Goal: Find specific page/section: Find specific page/section

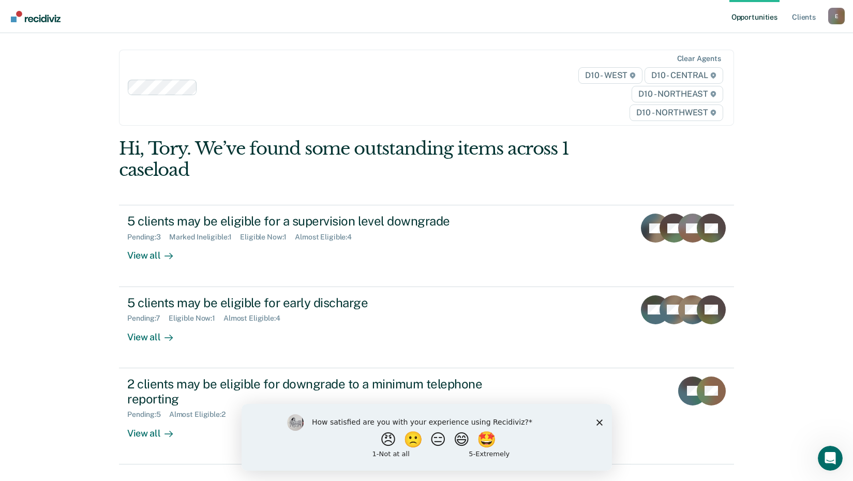
click at [599, 422] on polygon "Close survey" at bounding box center [599, 422] width 6 height 6
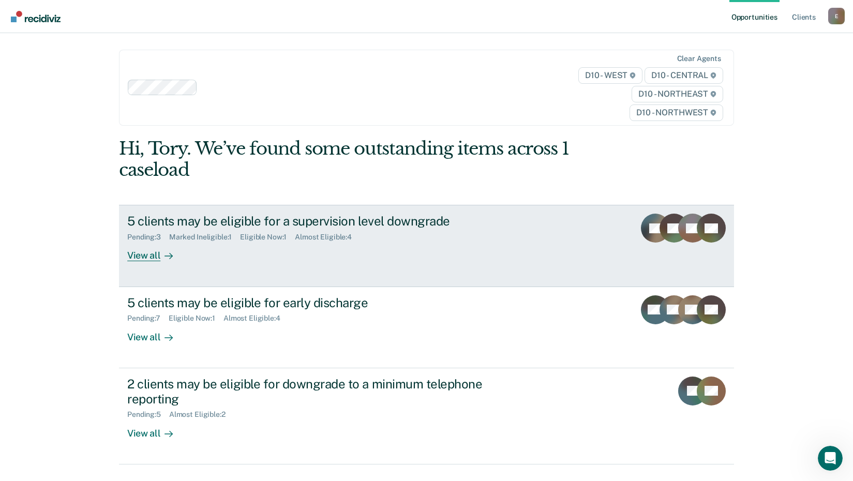
click at [139, 255] on div "View all" at bounding box center [156, 252] width 58 height 20
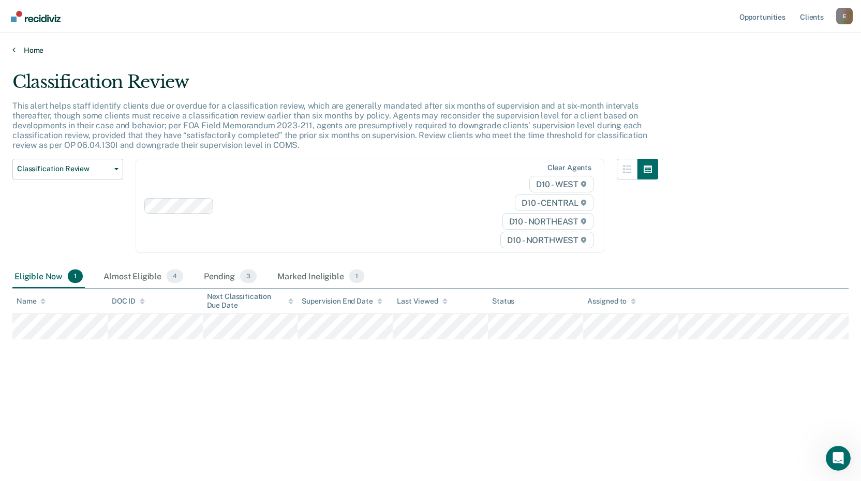
click at [19, 49] on link "Home" at bounding box center [430, 50] width 836 height 9
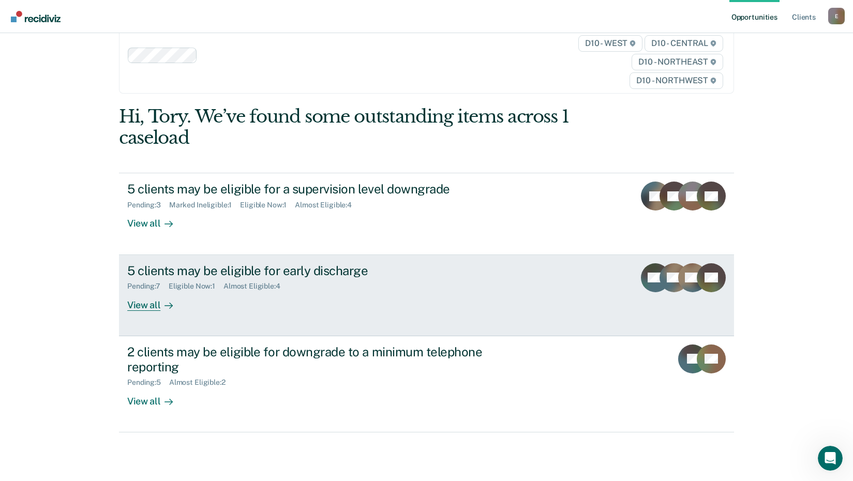
scroll to position [47, 0]
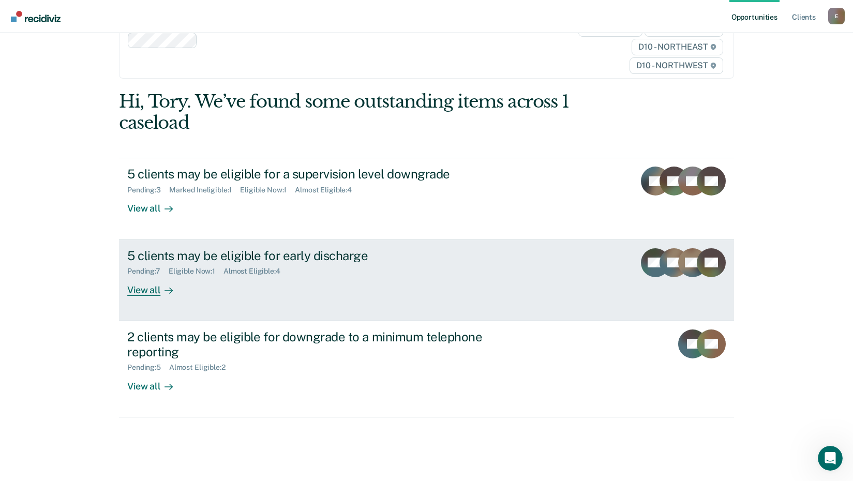
click at [145, 291] on div "View all" at bounding box center [156, 286] width 58 height 20
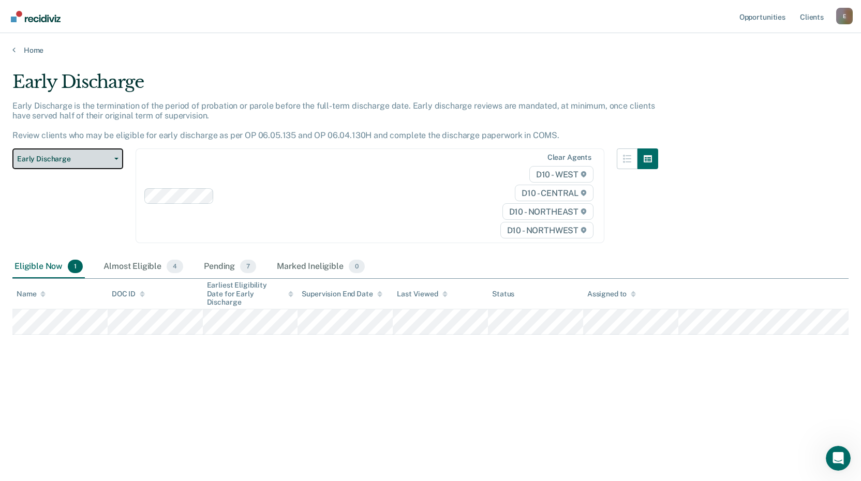
click at [116, 160] on icon "button" at bounding box center [116, 159] width 4 height 2
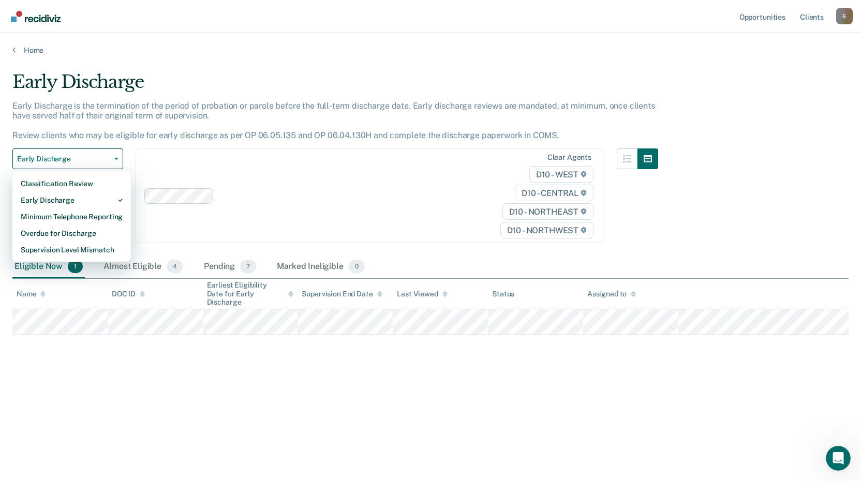
click at [224, 391] on div "Early Discharge Early Discharge is the termination of the period of probation o…" at bounding box center [430, 237] width 836 height 332
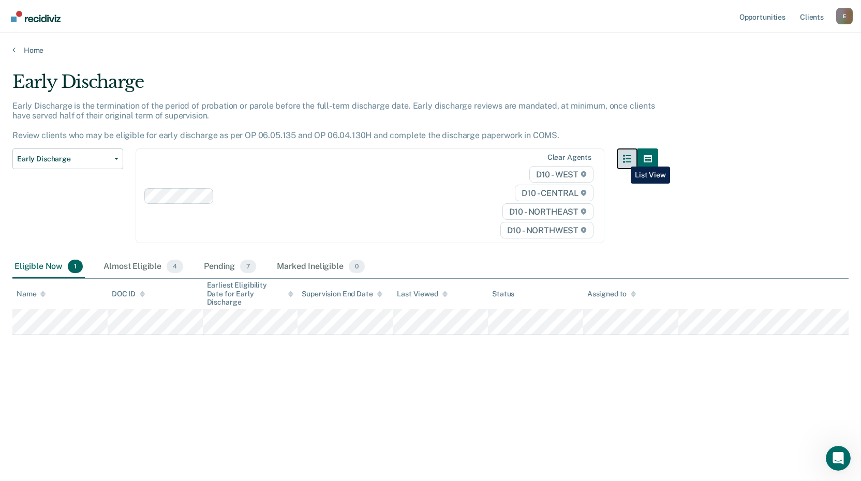
click at [623, 159] on icon "button" at bounding box center [627, 159] width 8 height 8
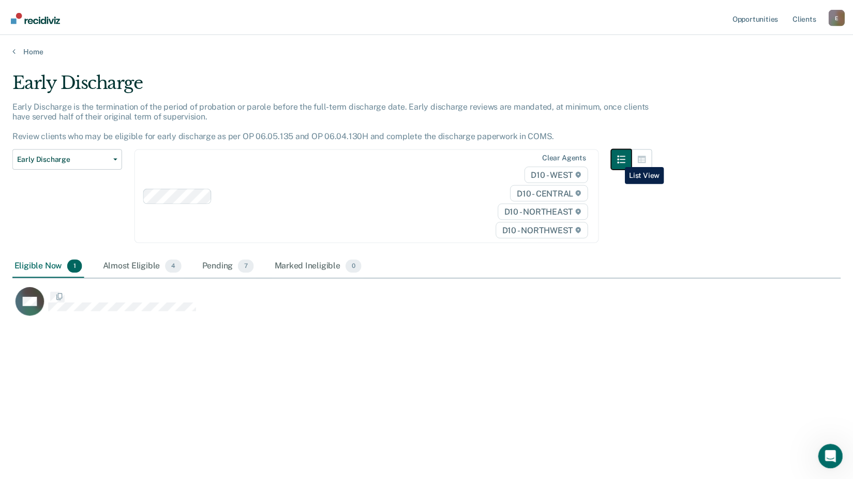
scroll to position [324, 828]
click at [623, 159] on icon "button" at bounding box center [627, 159] width 8 height 8
click at [143, 267] on div "Almost Eligible 4" at bounding box center [143, 267] width 84 height 23
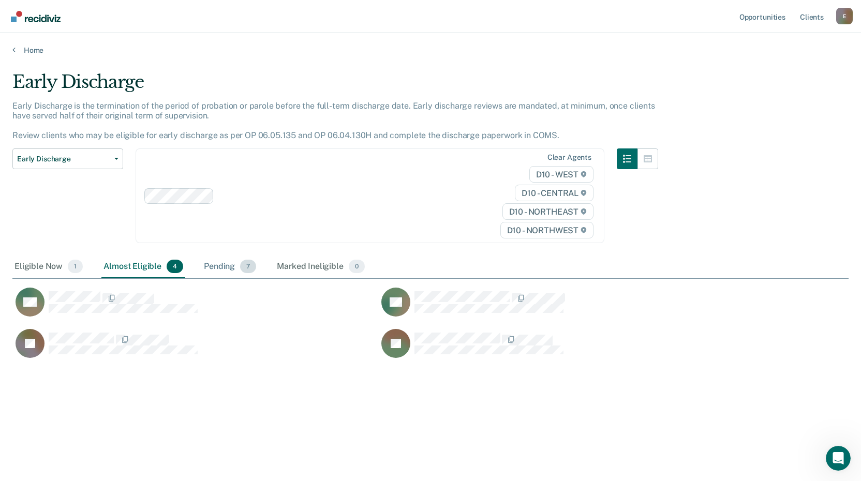
click at [226, 260] on div "Pending 7" at bounding box center [230, 267] width 56 height 23
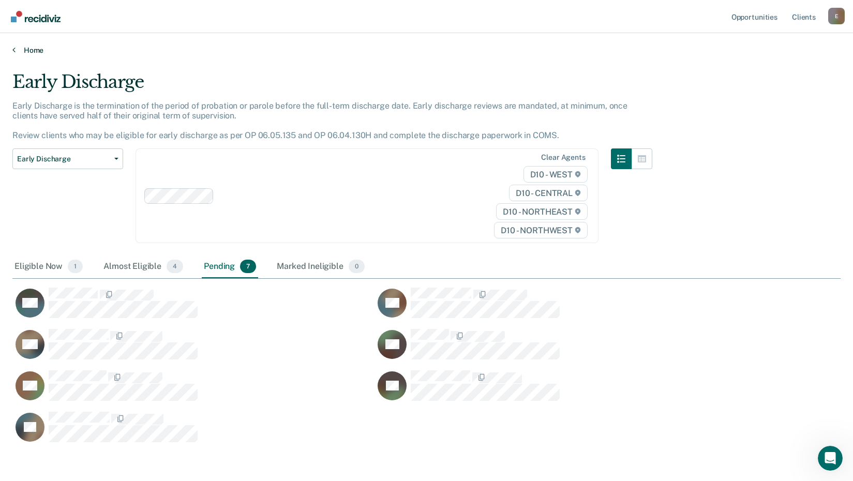
click at [29, 49] on link "Home" at bounding box center [426, 50] width 828 height 9
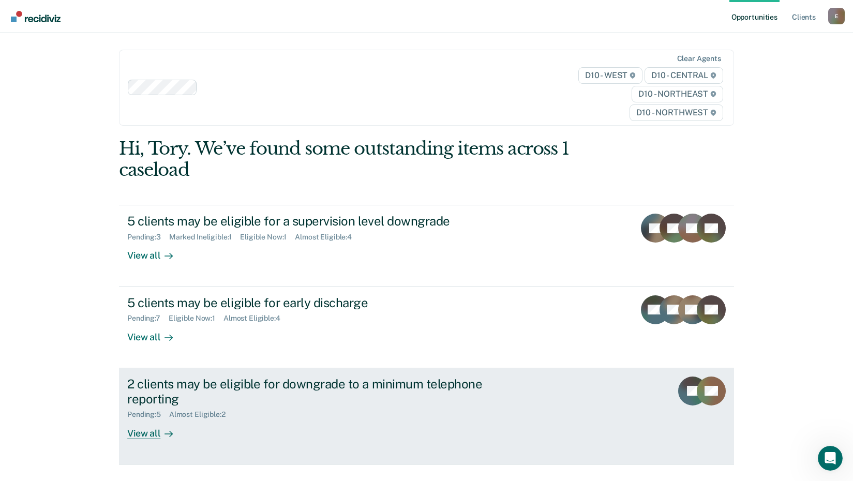
click at [149, 434] on div "View all" at bounding box center [156, 429] width 58 height 20
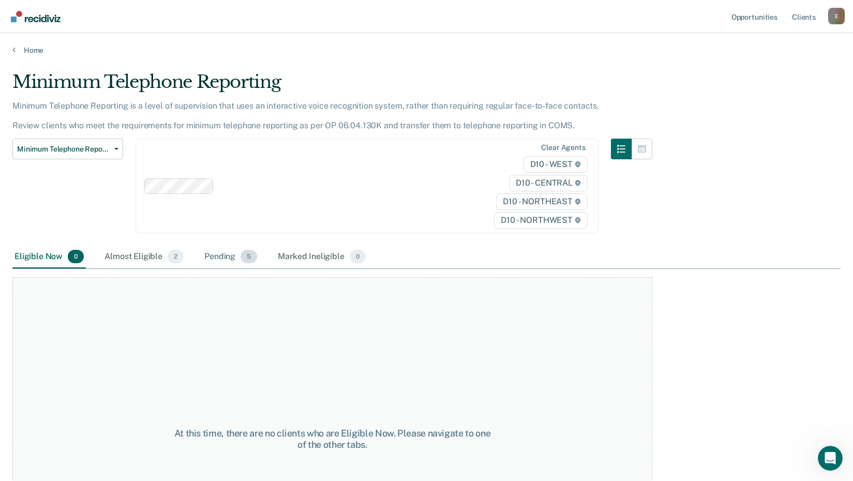
click at [243, 257] on span "5" at bounding box center [249, 256] width 17 height 13
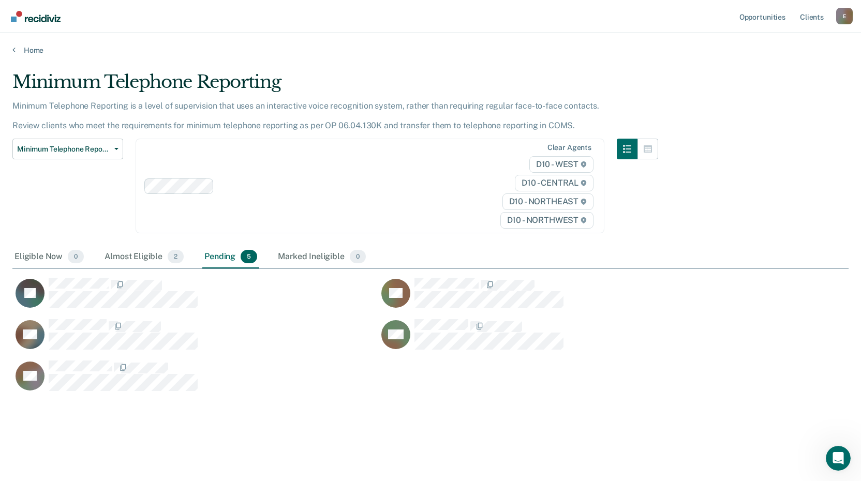
scroll to position [324, 828]
